Goal: Entertainment & Leisure: Consume media (video, audio)

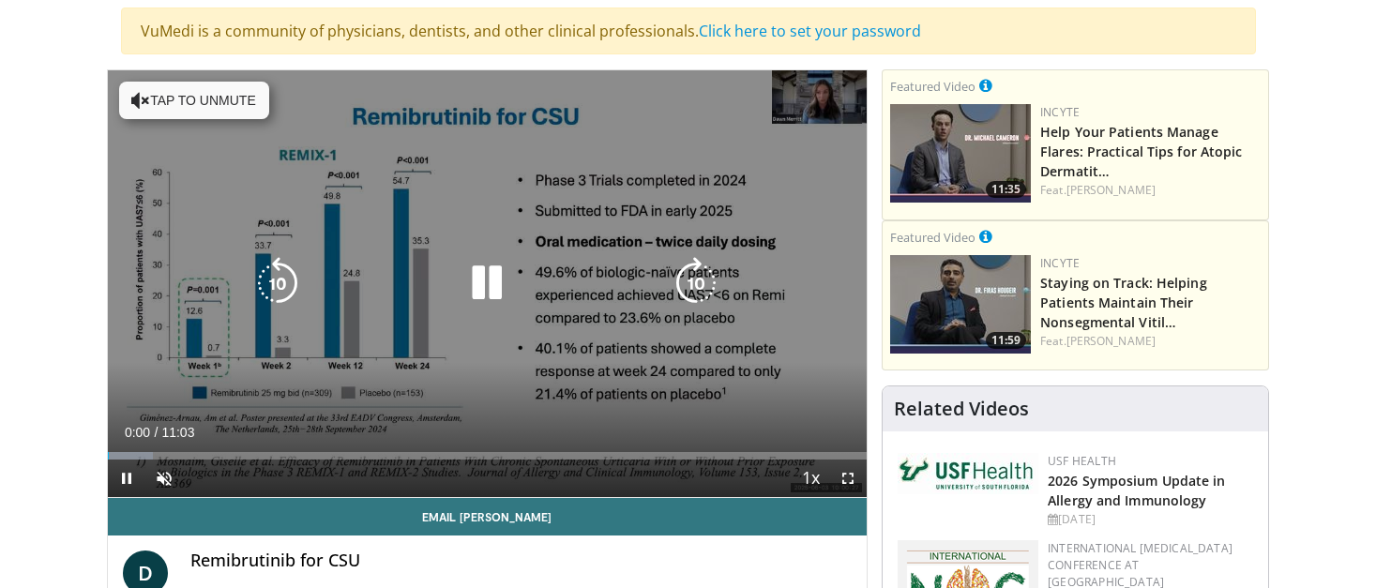
scroll to position [140, 0]
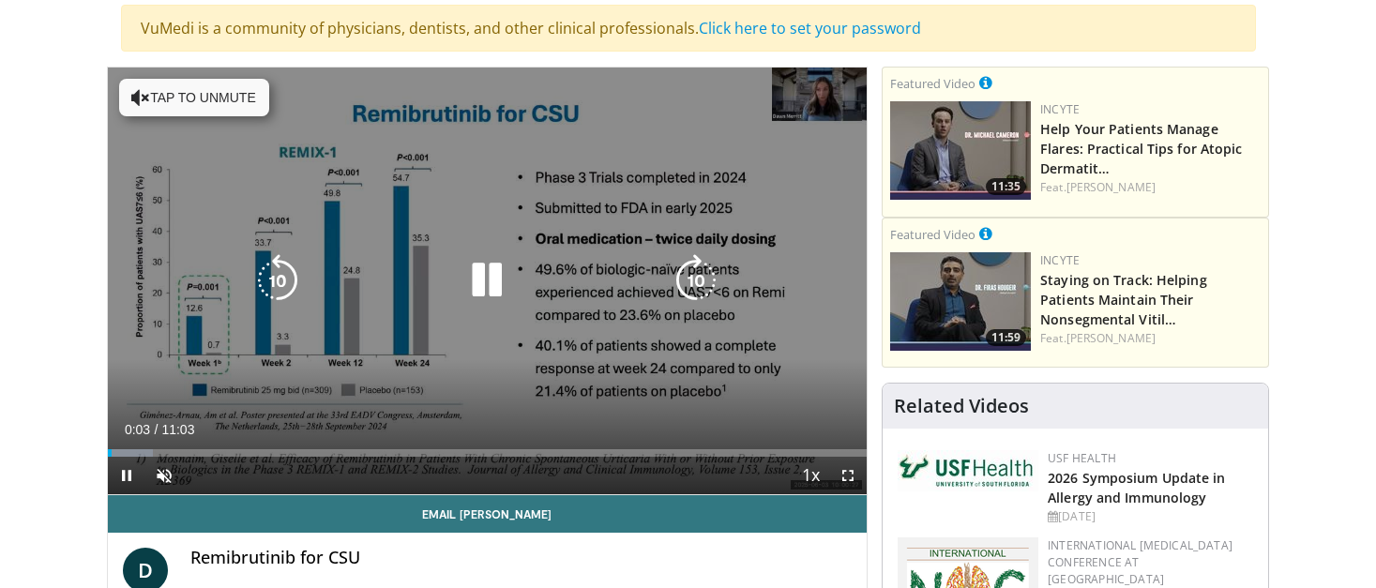
click at [205, 97] on button "Tap to unmute" at bounding box center [194, 98] width 150 height 38
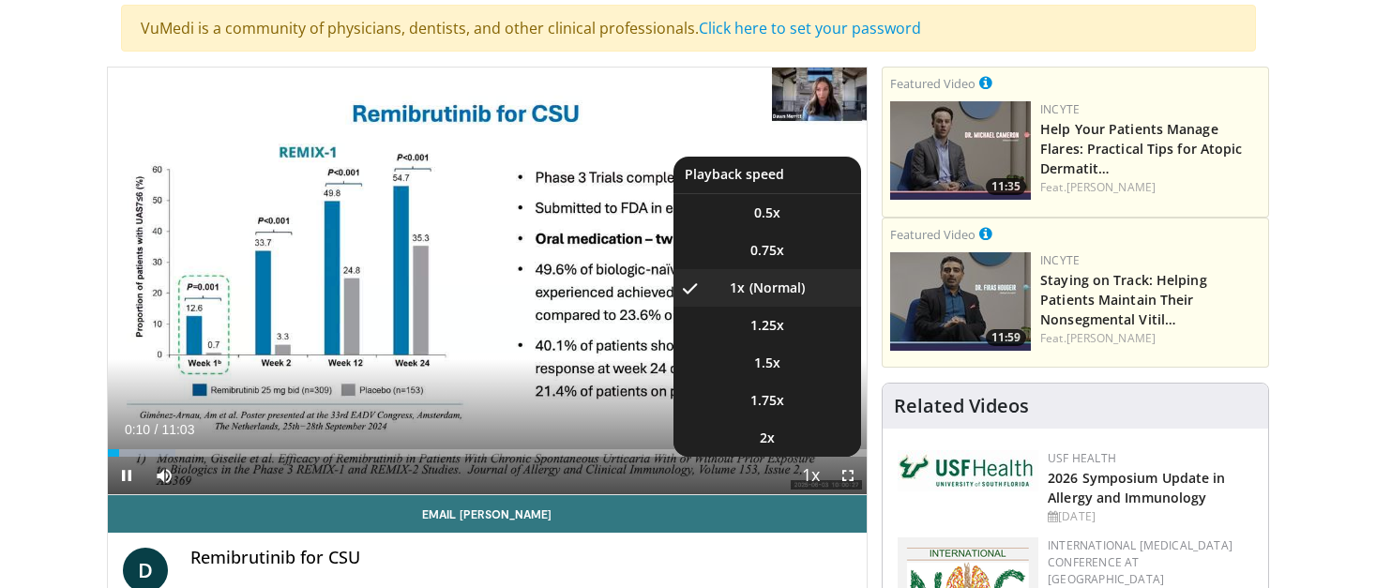
click at [817, 475] on span "Video Player" at bounding box center [810, 477] width 26 height 38
click at [796, 358] on li "1.5x" at bounding box center [768, 363] width 188 height 38
